Goal: Navigation & Orientation: Find specific page/section

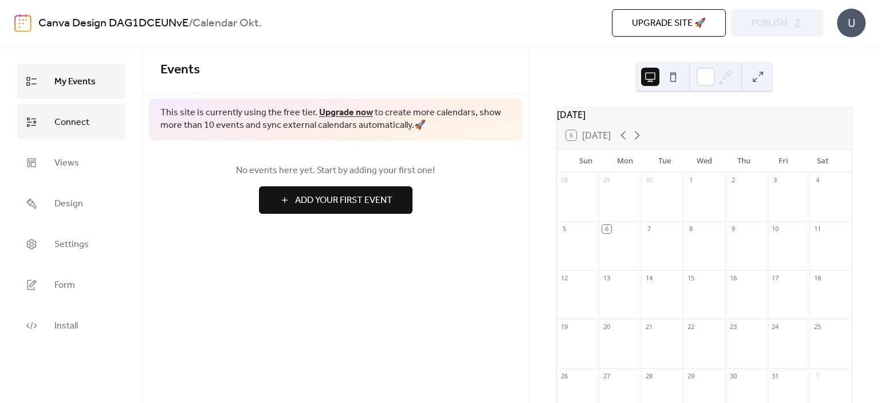
click at [81, 130] on span "Connect" at bounding box center [71, 122] width 35 height 18
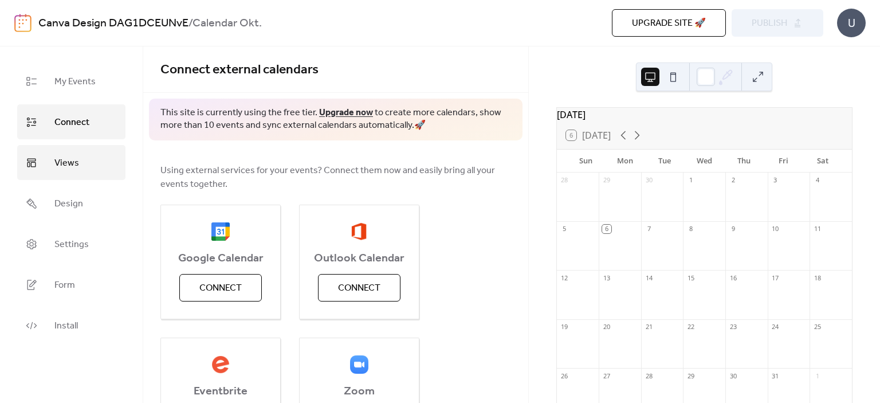
click at [80, 174] on link "Views" at bounding box center [71, 162] width 108 height 35
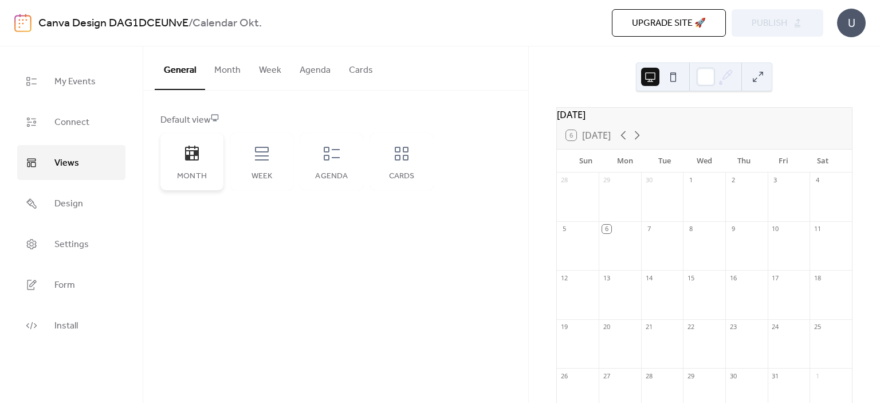
click at [203, 157] on div "Month" at bounding box center [191, 161] width 63 height 57
click at [229, 75] on button "Month" at bounding box center [227, 67] width 45 height 42
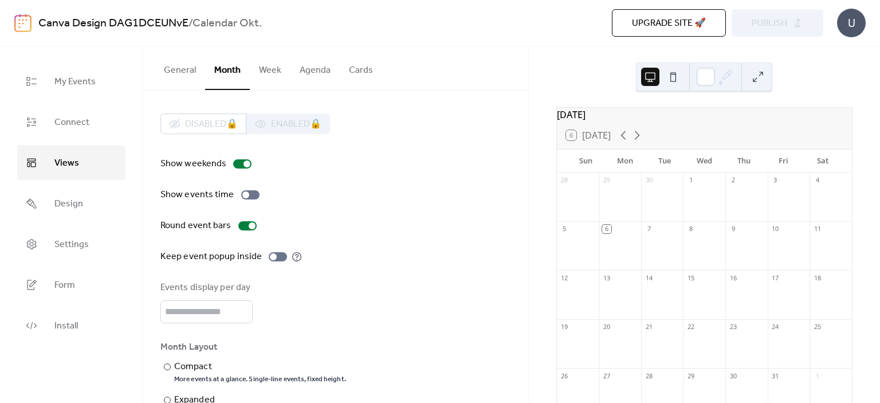
click at [296, 64] on button "Agenda" at bounding box center [314, 67] width 49 height 42
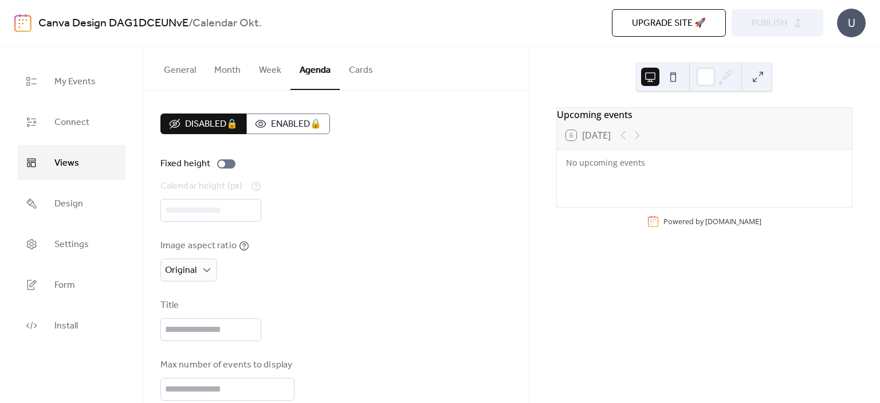
click at [257, 65] on button "Week" at bounding box center [270, 67] width 41 height 42
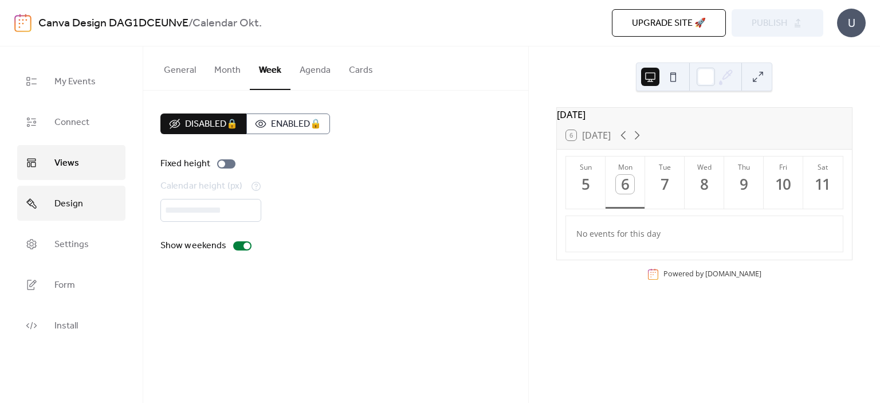
click at [80, 219] on link "Design" at bounding box center [71, 203] width 108 height 35
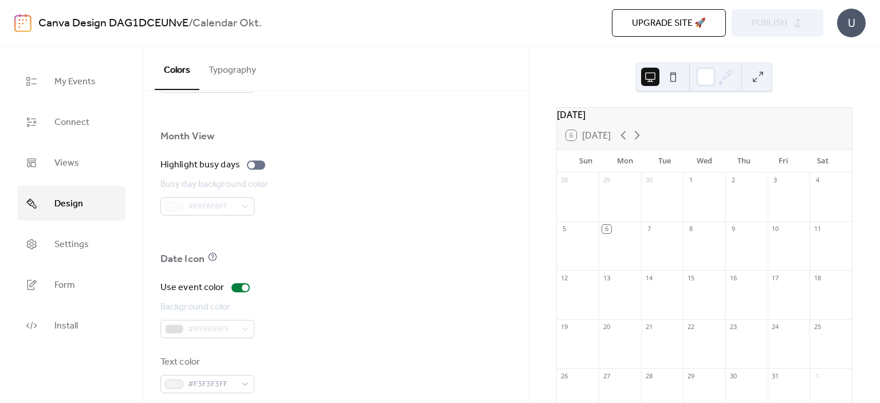
scroll to position [797, 0]
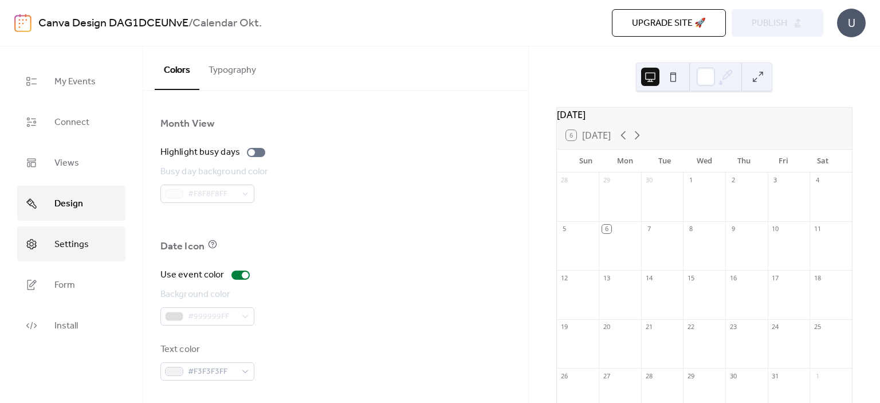
click at [89, 240] on link "Settings" at bounding box center [71, 243] width 108 height 35
